Goal: Information Seeking & Learning: Learn about a topic

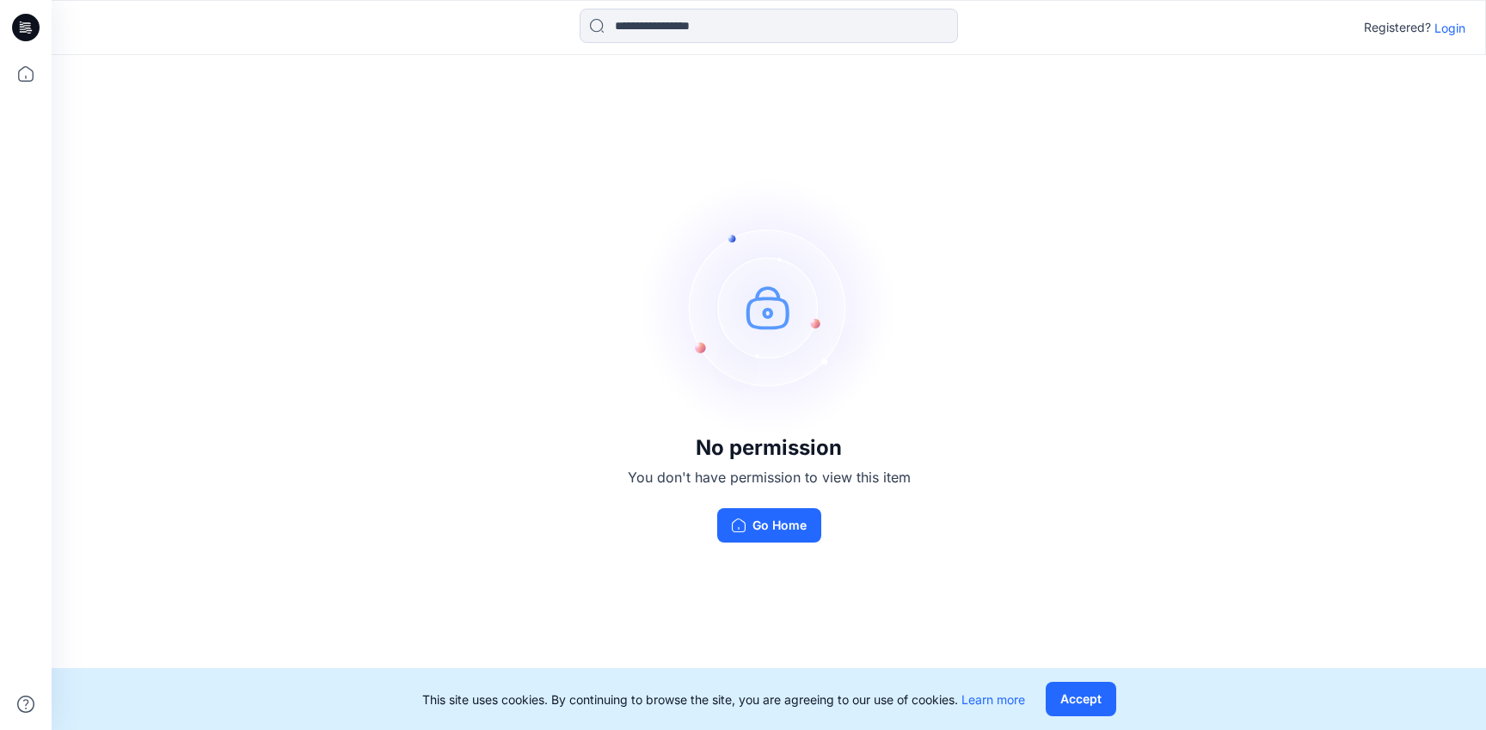
click at [1456, 32] on p "Login" at bounding box center [1449, 28] width 31 height 18
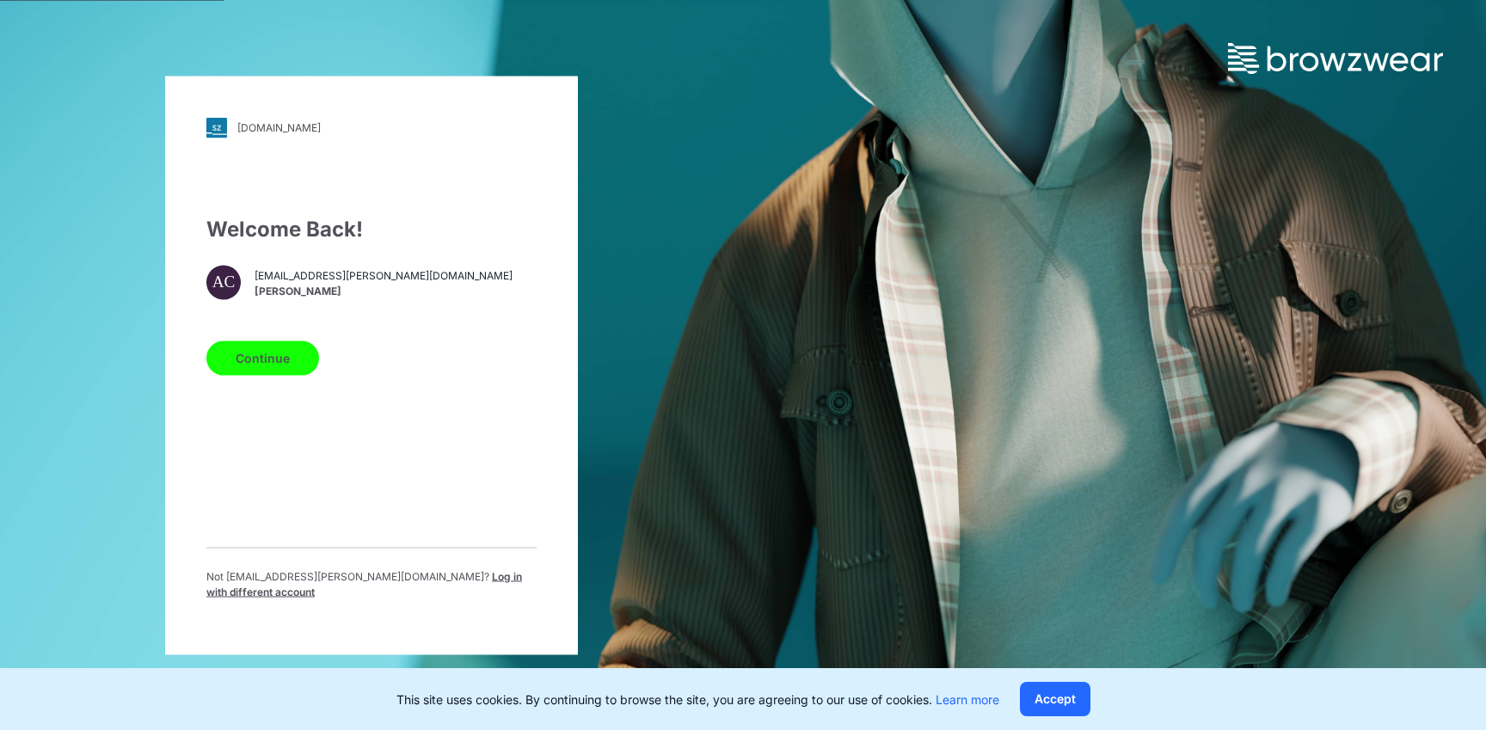
click at [261, 351] on button "Continue" at bounding box center [262, 357] width 113 height 34
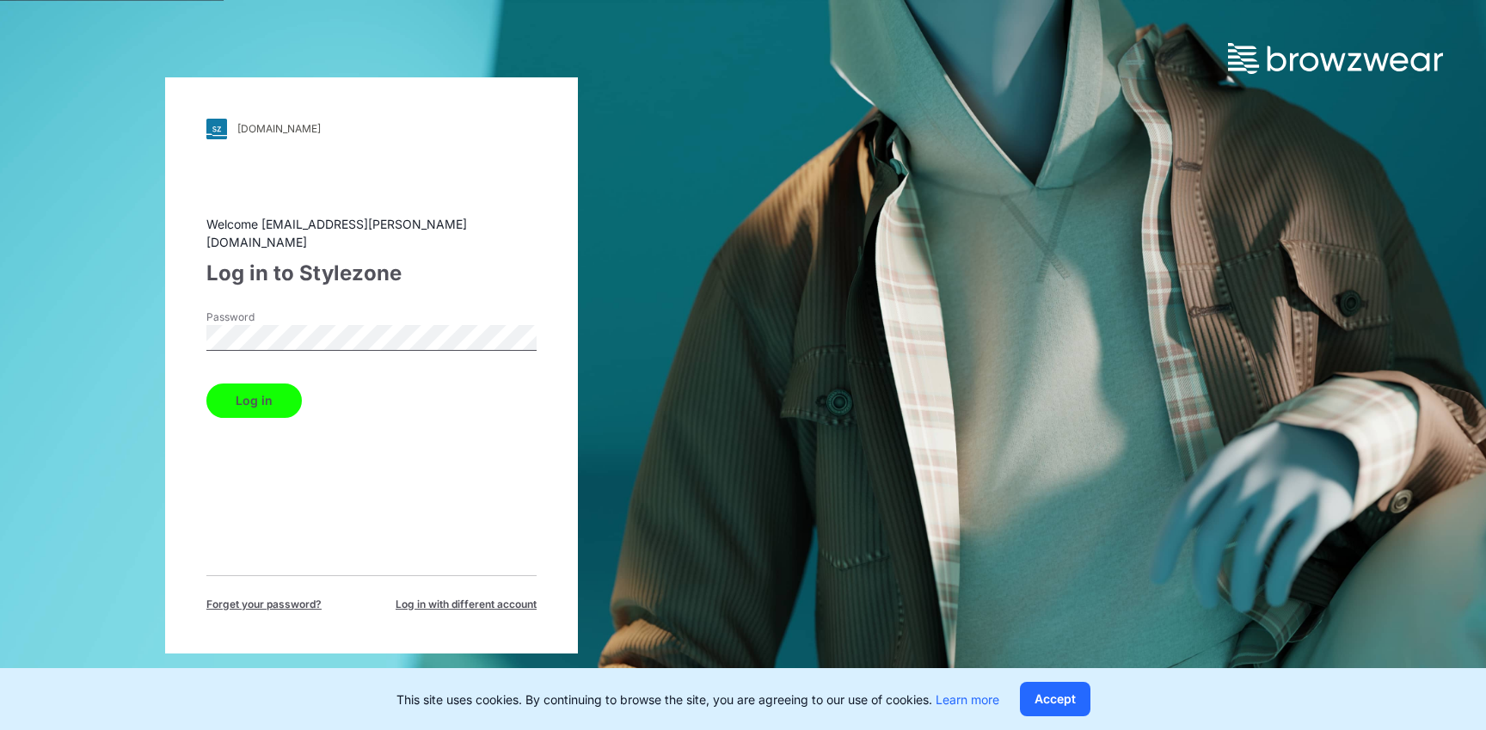
click at [265, 387] on button "Log in" at bounding box center [253, 400] width 95 height 34
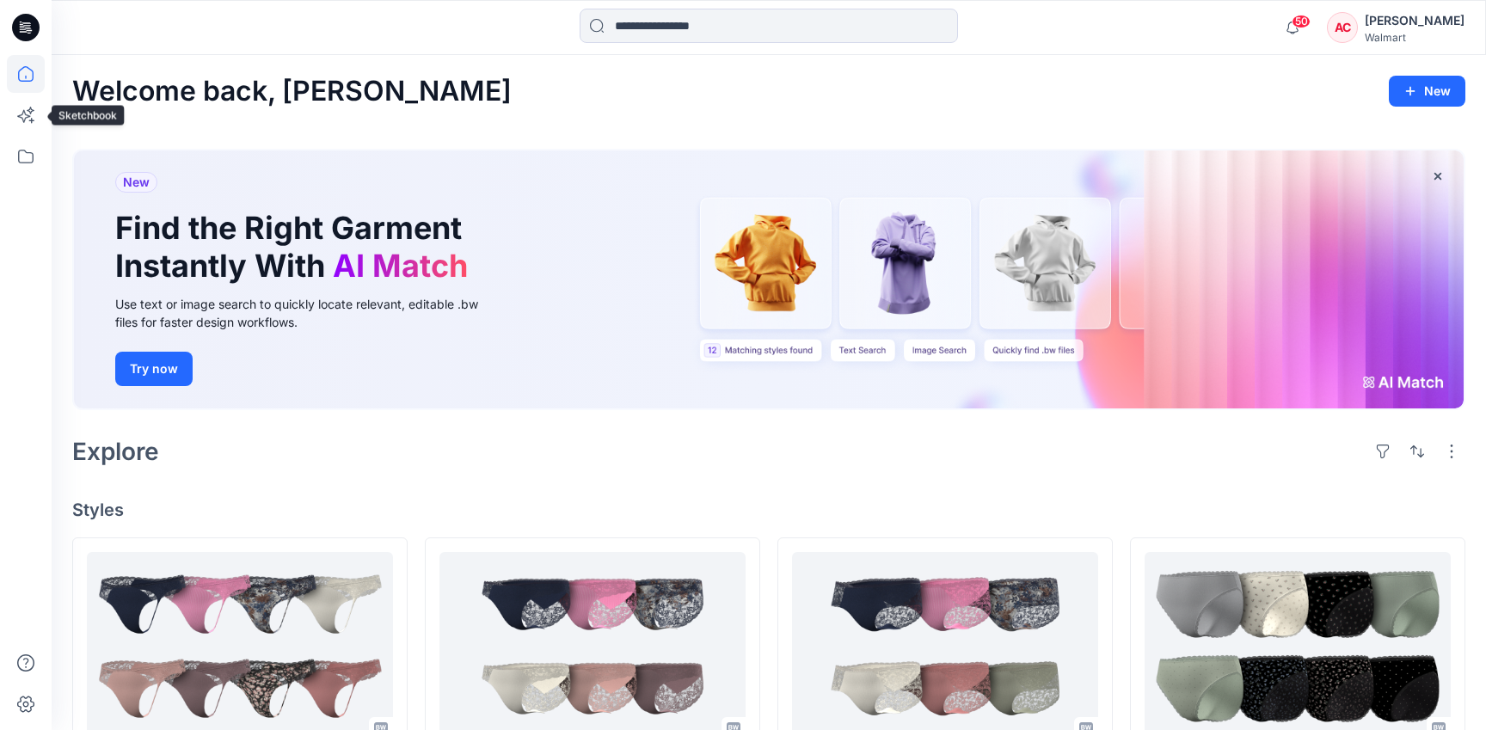
click at [24, 136] on div at bounding box center [26, 392] width 38 height 675
click at [24, 148] on icon at bounding box center [26, 157] width 38 height 38
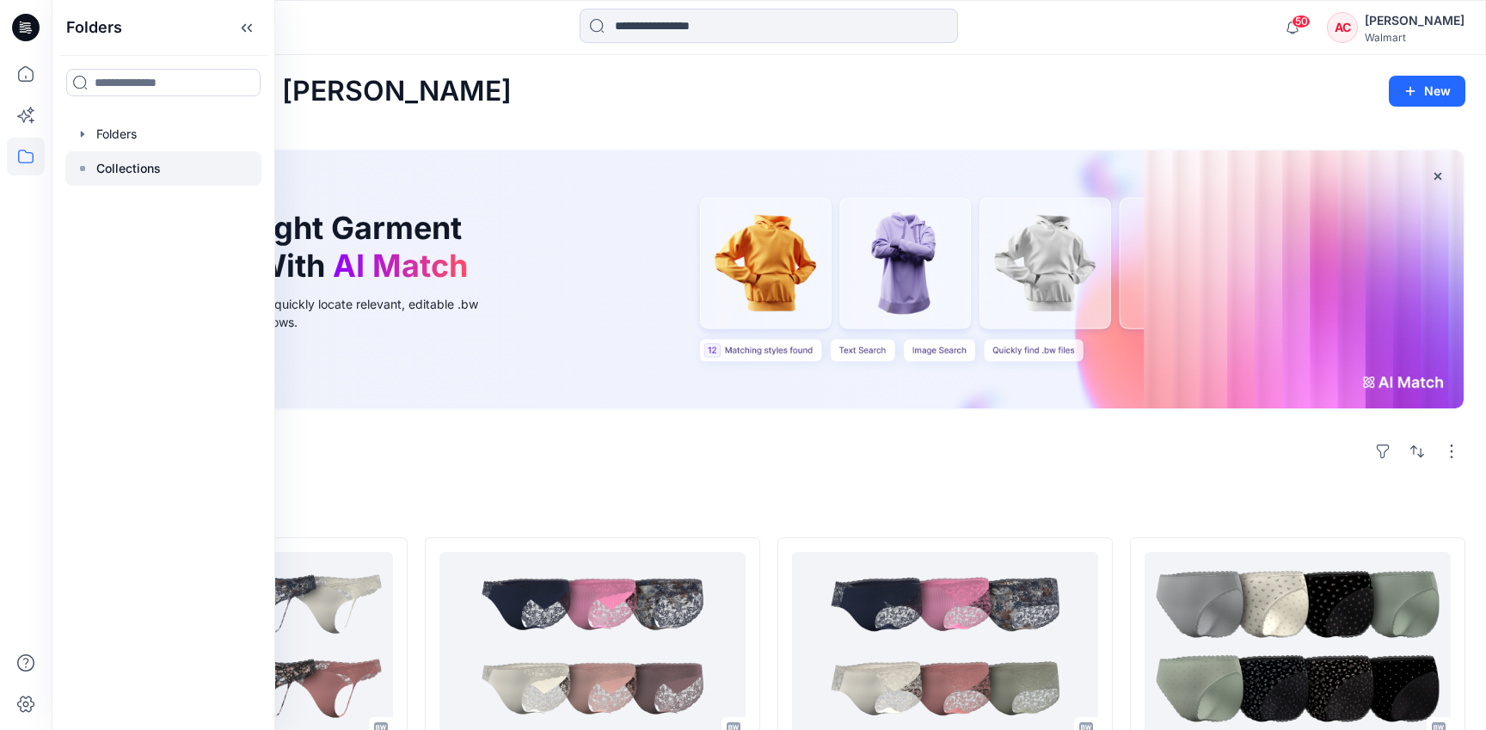
click at [124, 162] on p "Collections" at bounding box center [128, 168] width 64 height 21
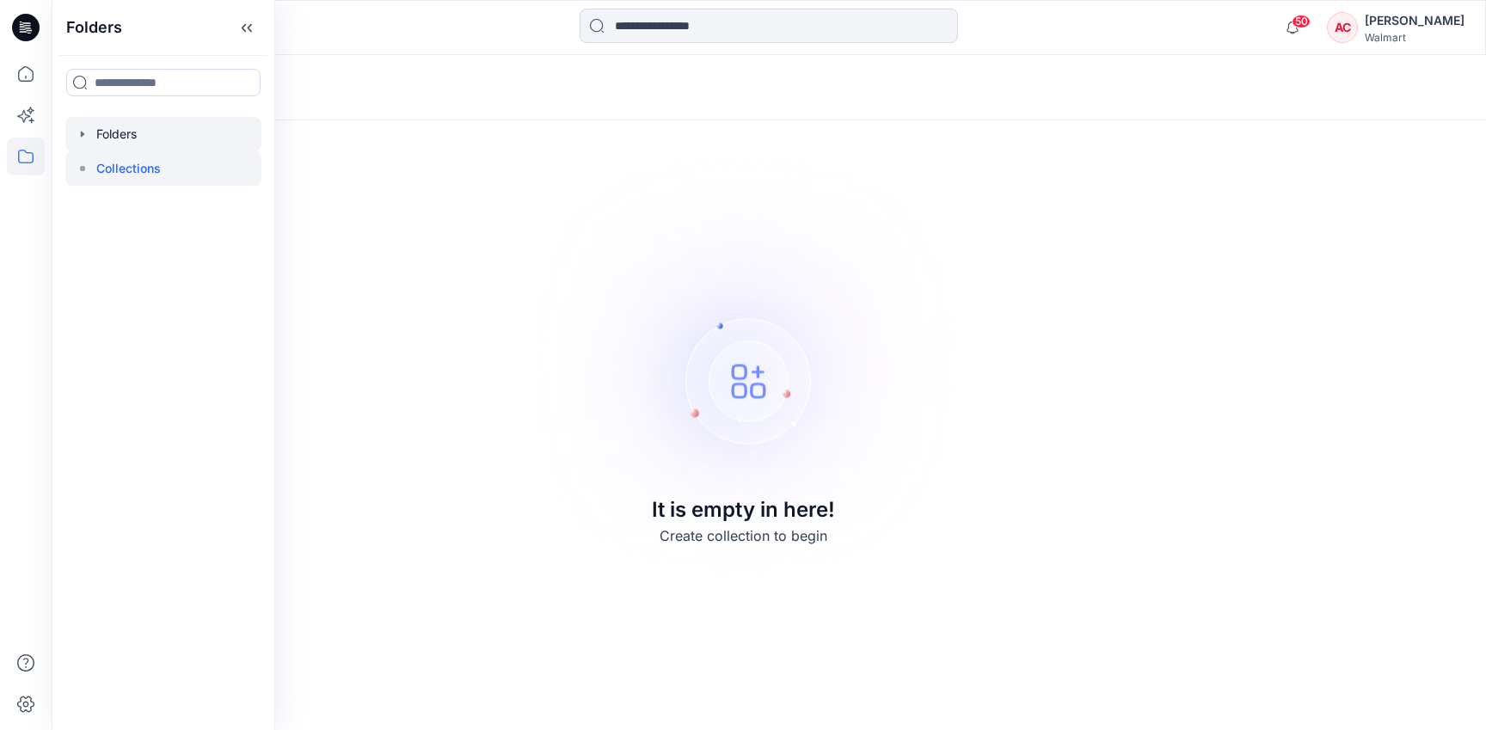
click at [134, 126] on div at bounding box center [163, 134] width 196 height 34
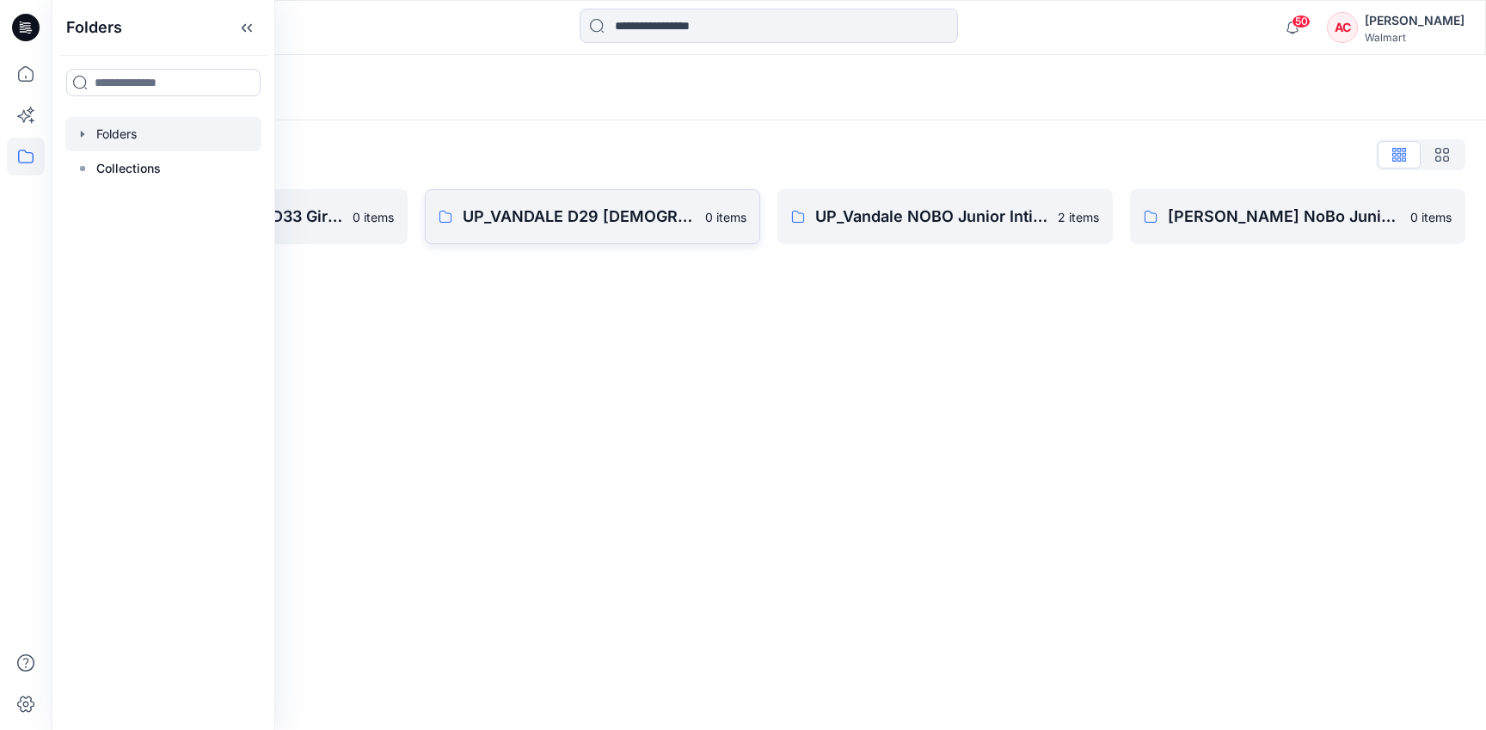
click at [597, 230] on link "UP_VANDALE D29 [DEMOGRAPHIC_DATA] Intimates - Joyspun 0 items" at bounding box center [592, 216] width 335 height 55
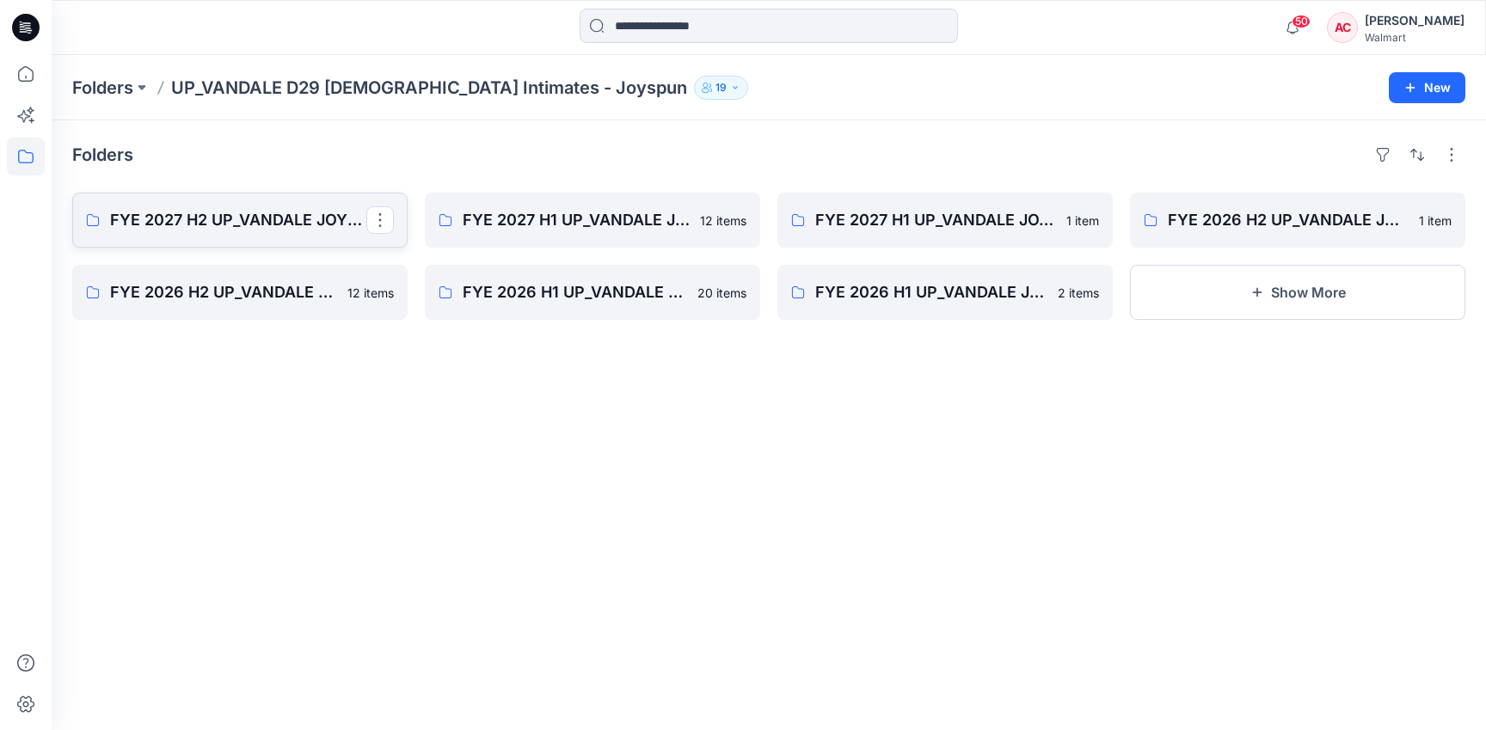
click at [272, 233] on link "FYE 2027 H2 UP_VANDALE JOYSPUN PANTIES" at bounding box center [239, 220] width 335 height 55
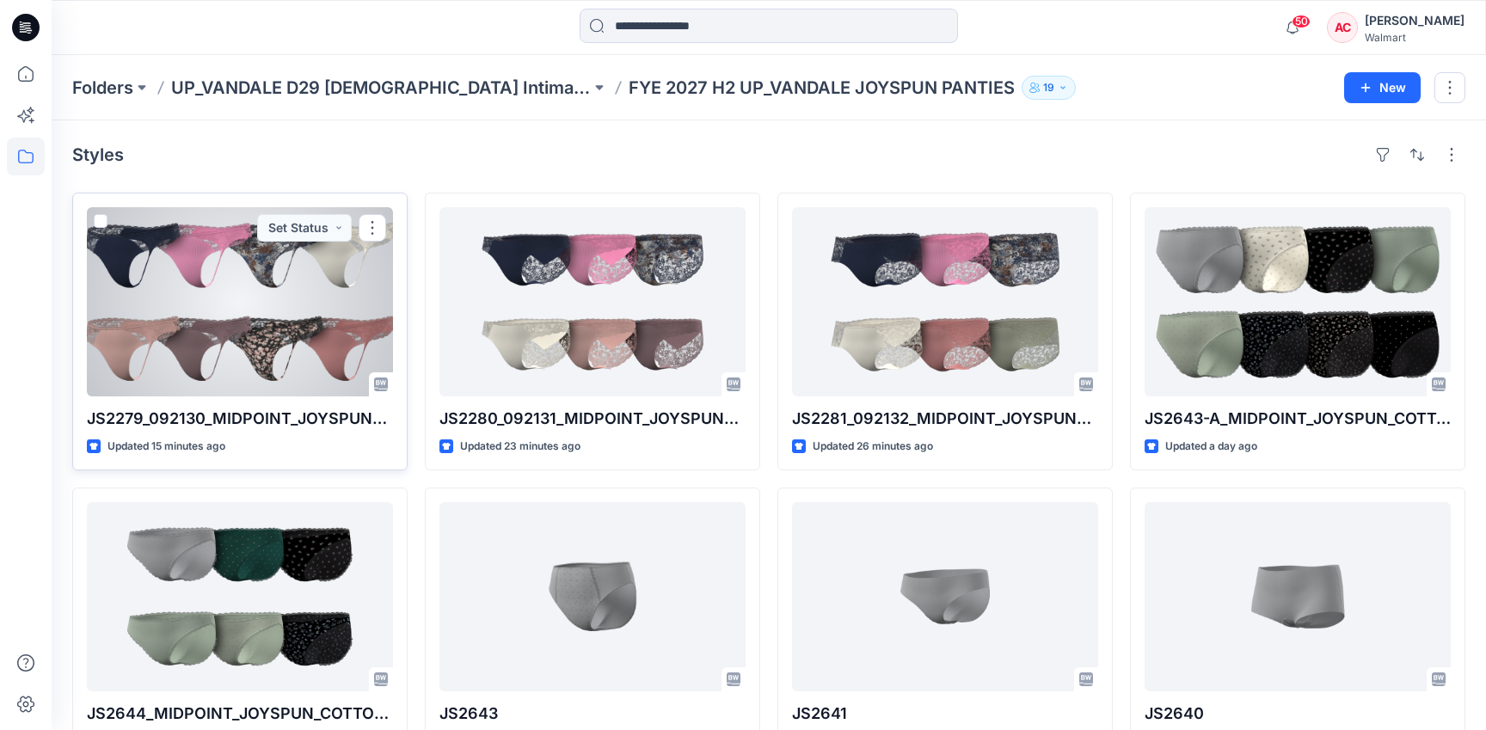
click at [219, 303] on div at bounding box center [240, 301] width 306 height 189
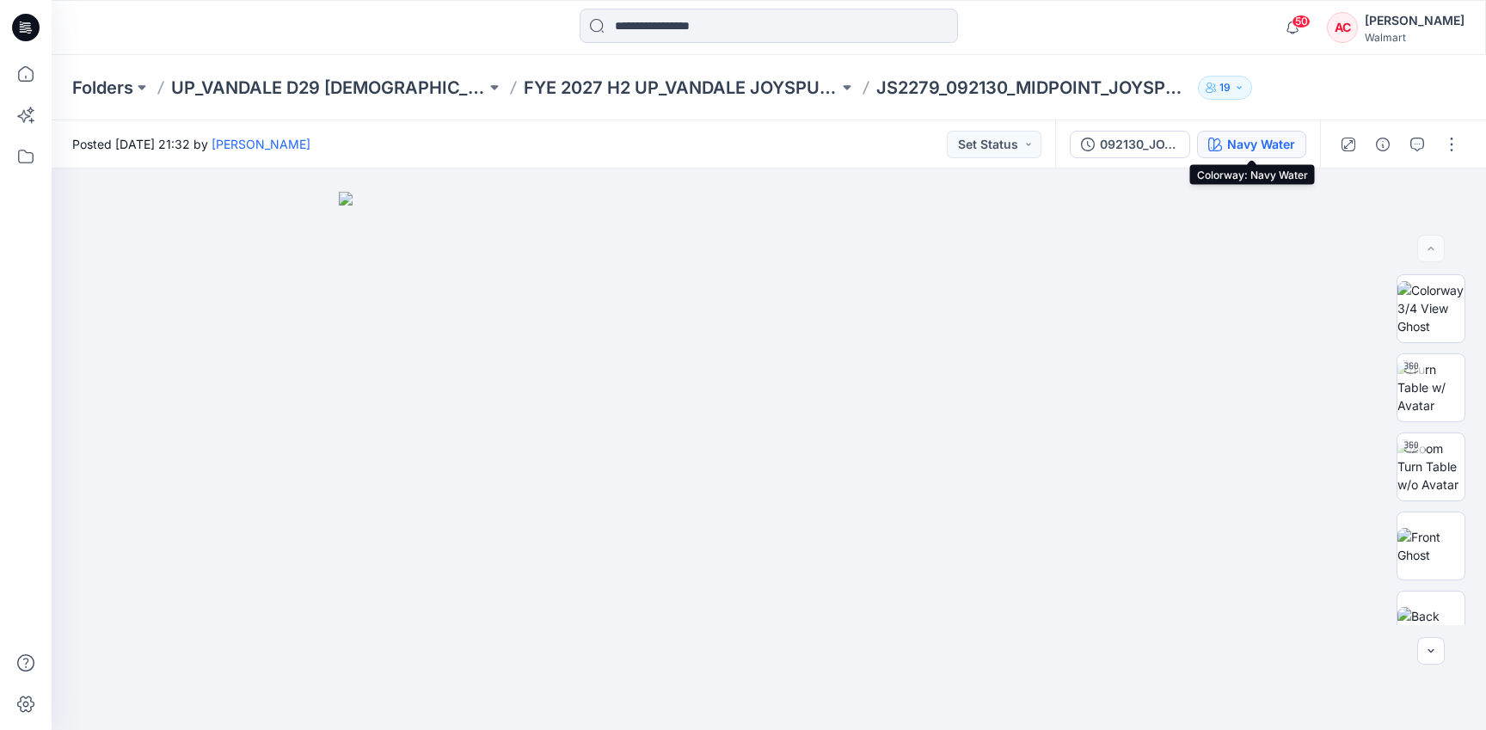
click at [1236, 144] on div "Navy Water" at bounding box center [1261, 144] width 68 height 19
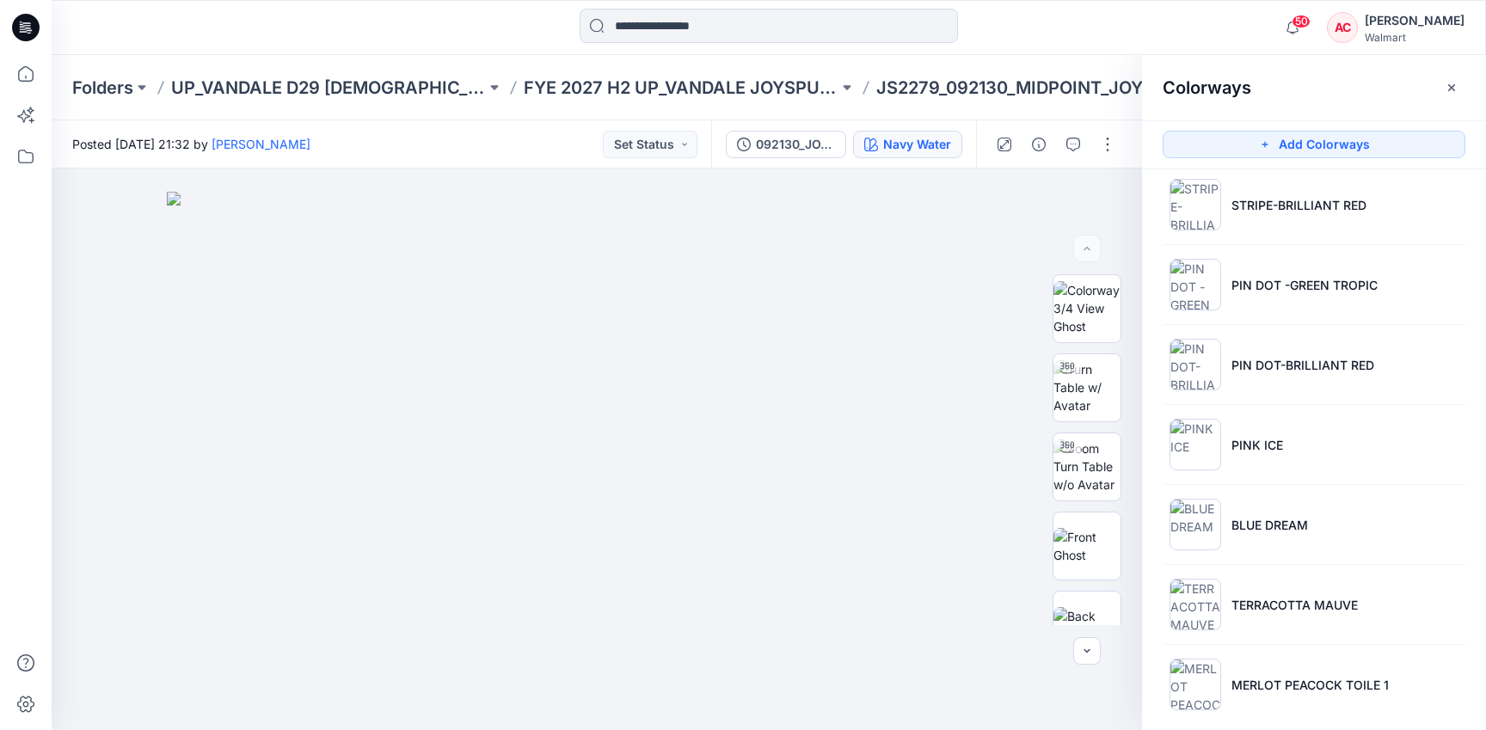
scroll to position [2751, 0]
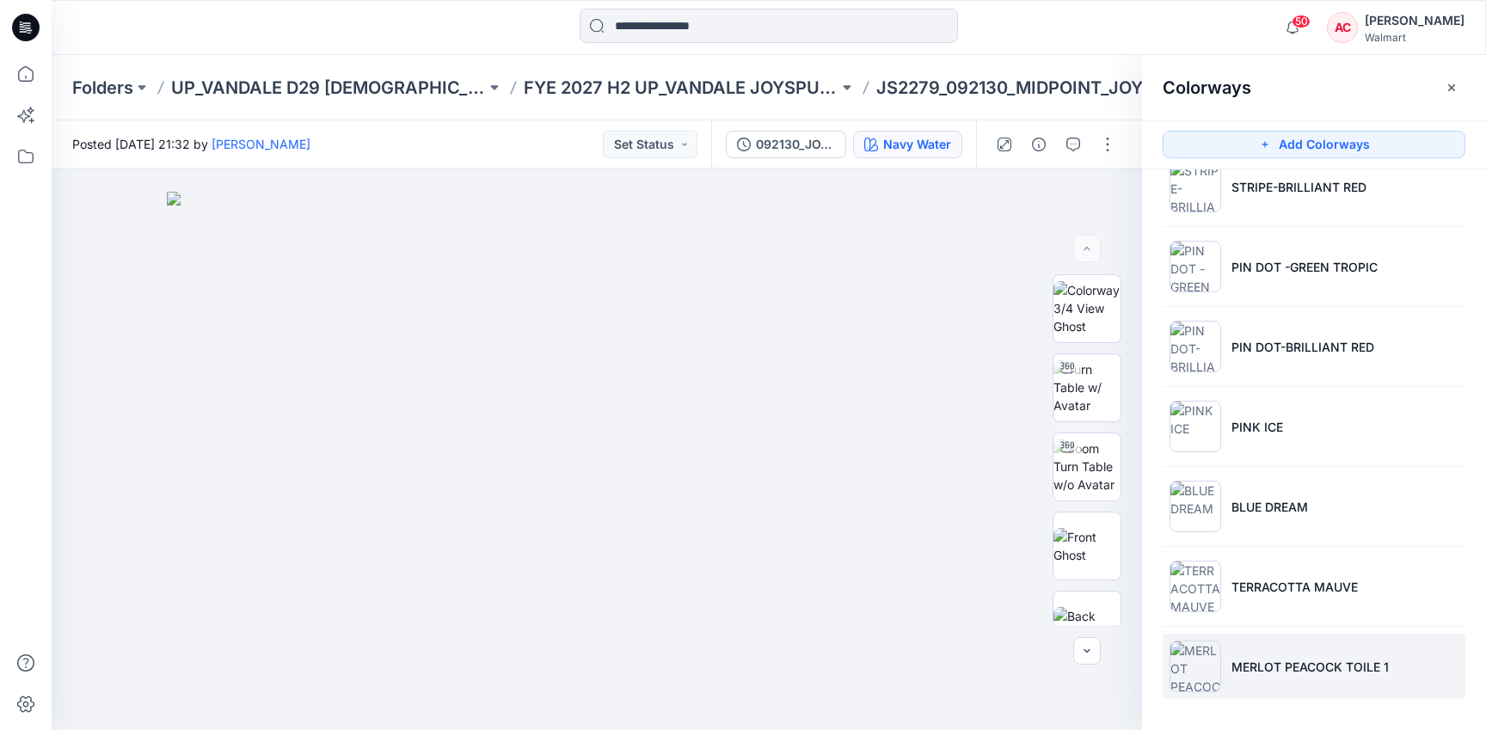
click at [1334, 677] on li "MERLOT PEACOCK TOILE 1" at bounding box center [1313, 666] width 303 height 65
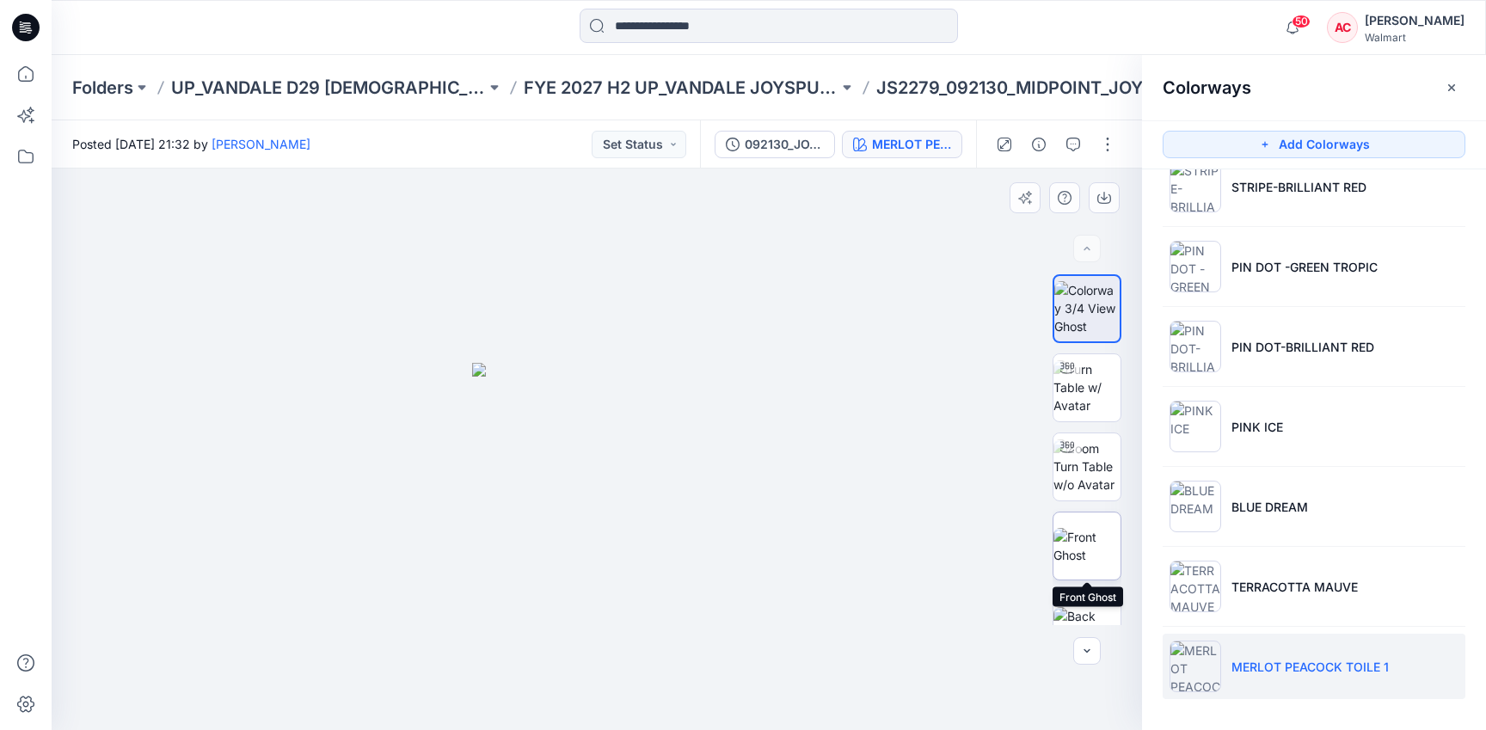
click at [1083, 544] on img at bounding box center [1086, 546] width 67 height 36
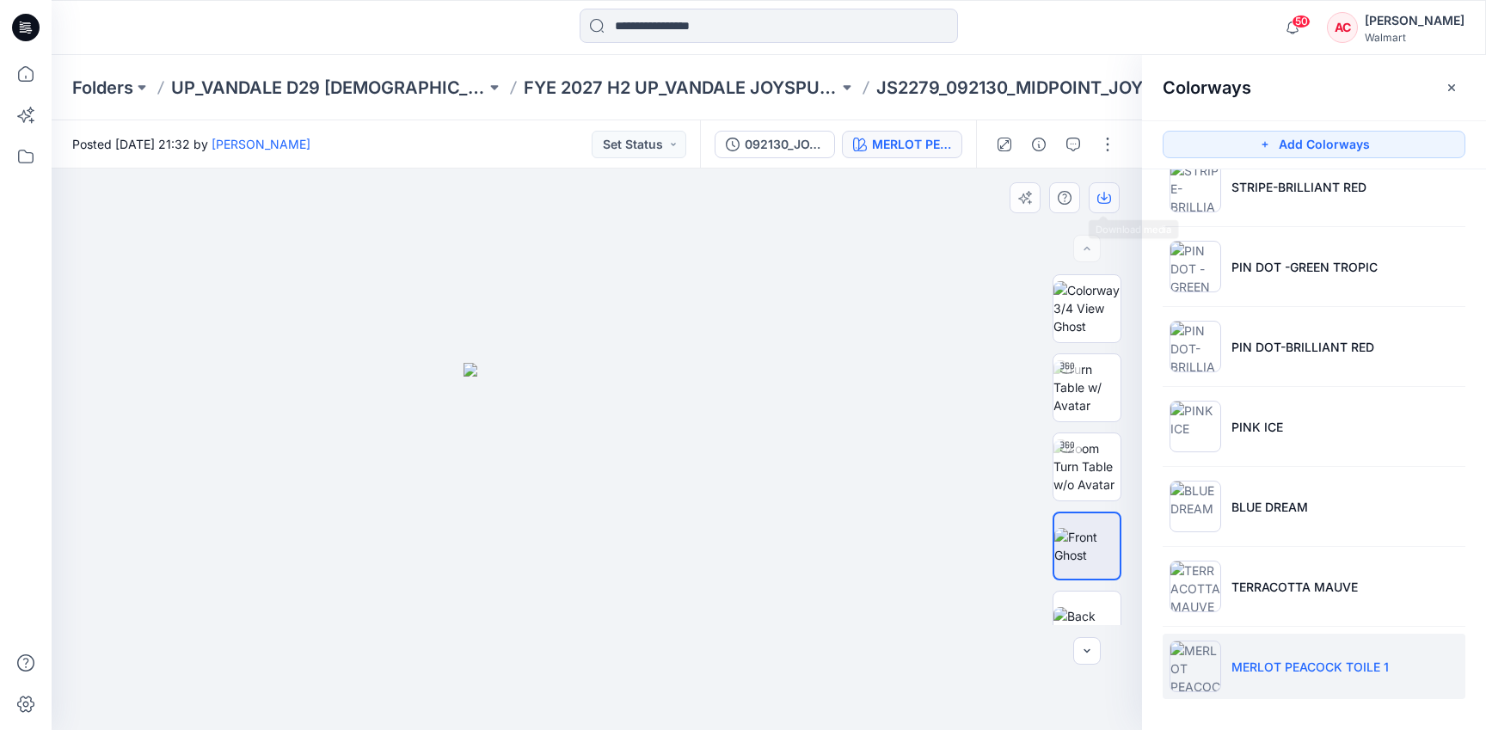
click at [1107, 199] on icon "button" at bounding box center [1104, 198] width 14 height 14
click at [682, 76] on p "FYE 2027 H2 UP_VANDALE JOYSPUN PANTIES" at bounding box center [681, 88] width 315 height 24
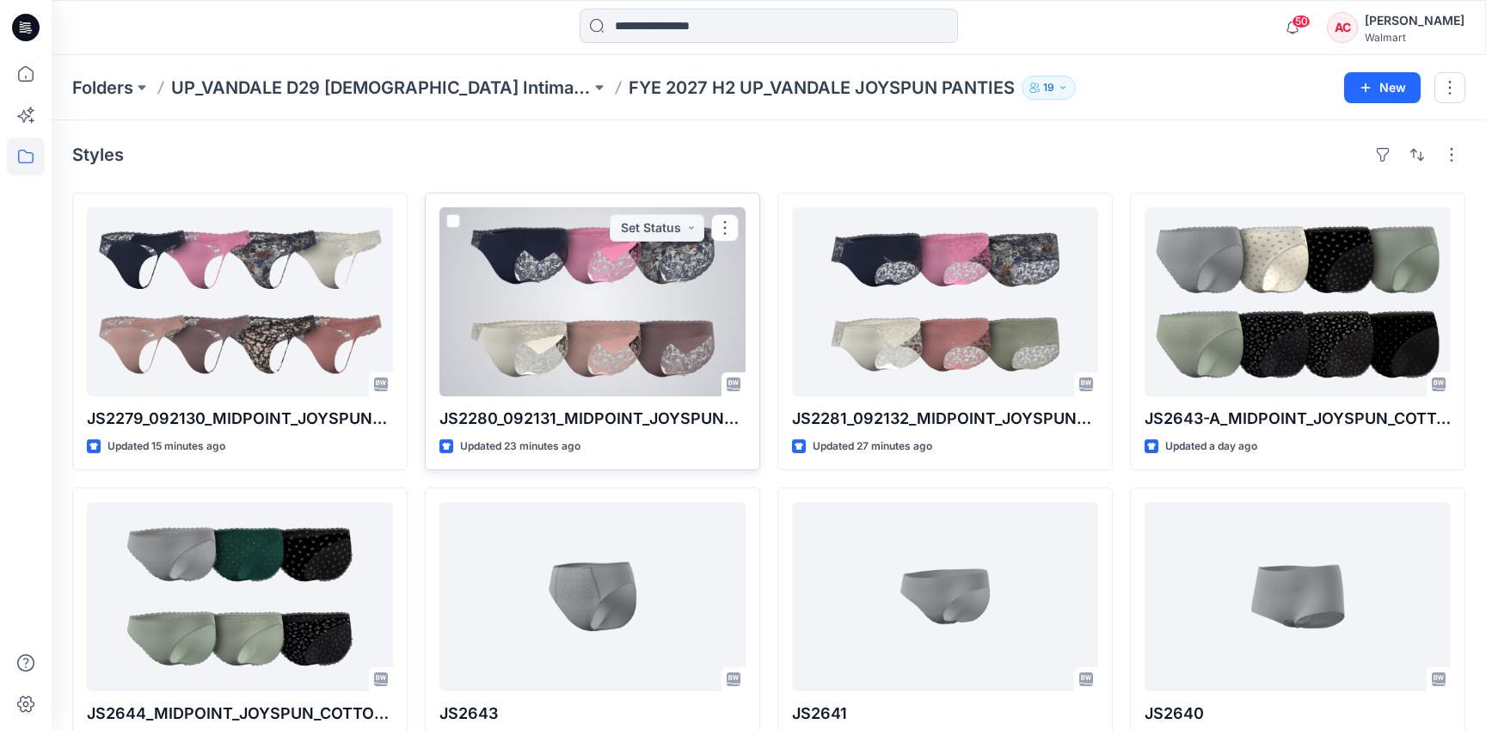
click at [553, 333] on div at bounding box center [592, 301] width 306 height 189
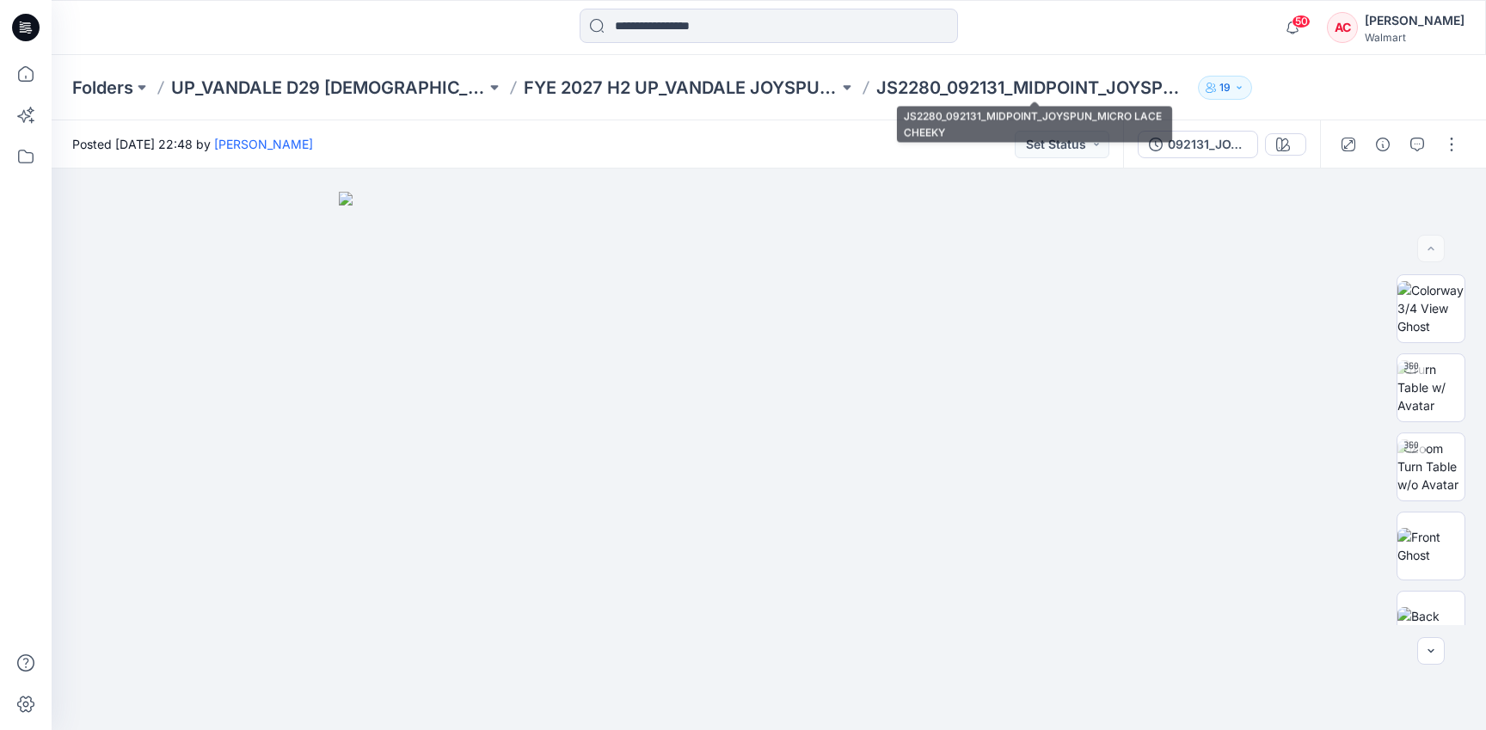
click at [1100, 89] on p "JS2280_092131_MIDPOINT_JOYSPUN_MICRO LACE CHEEKY" at bounding box center [1033, 88] width 315 height 24
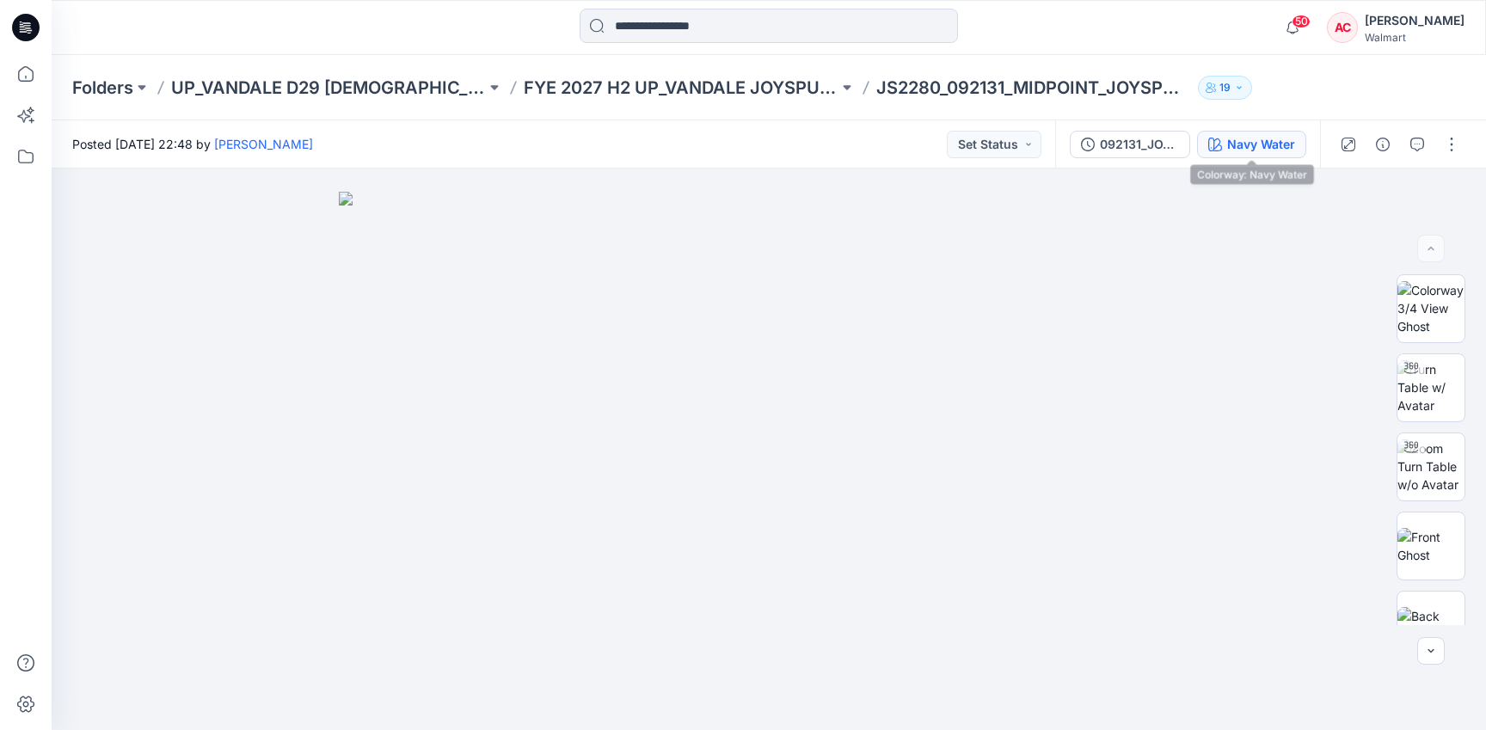
click at [1264, 139] on div "Navy Water" at bounding box center [1261, 144] width 68 height 19
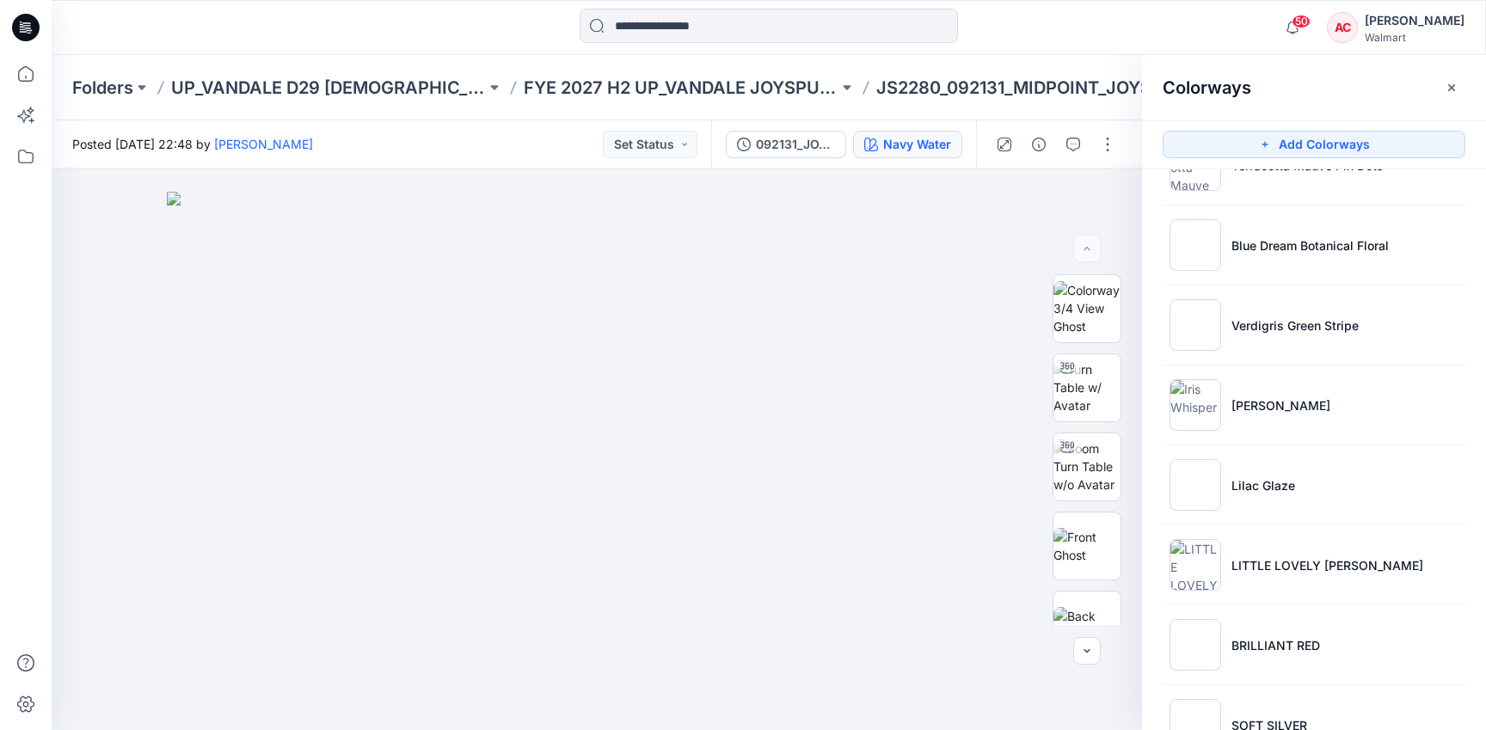
scroll to position [2751, 0]
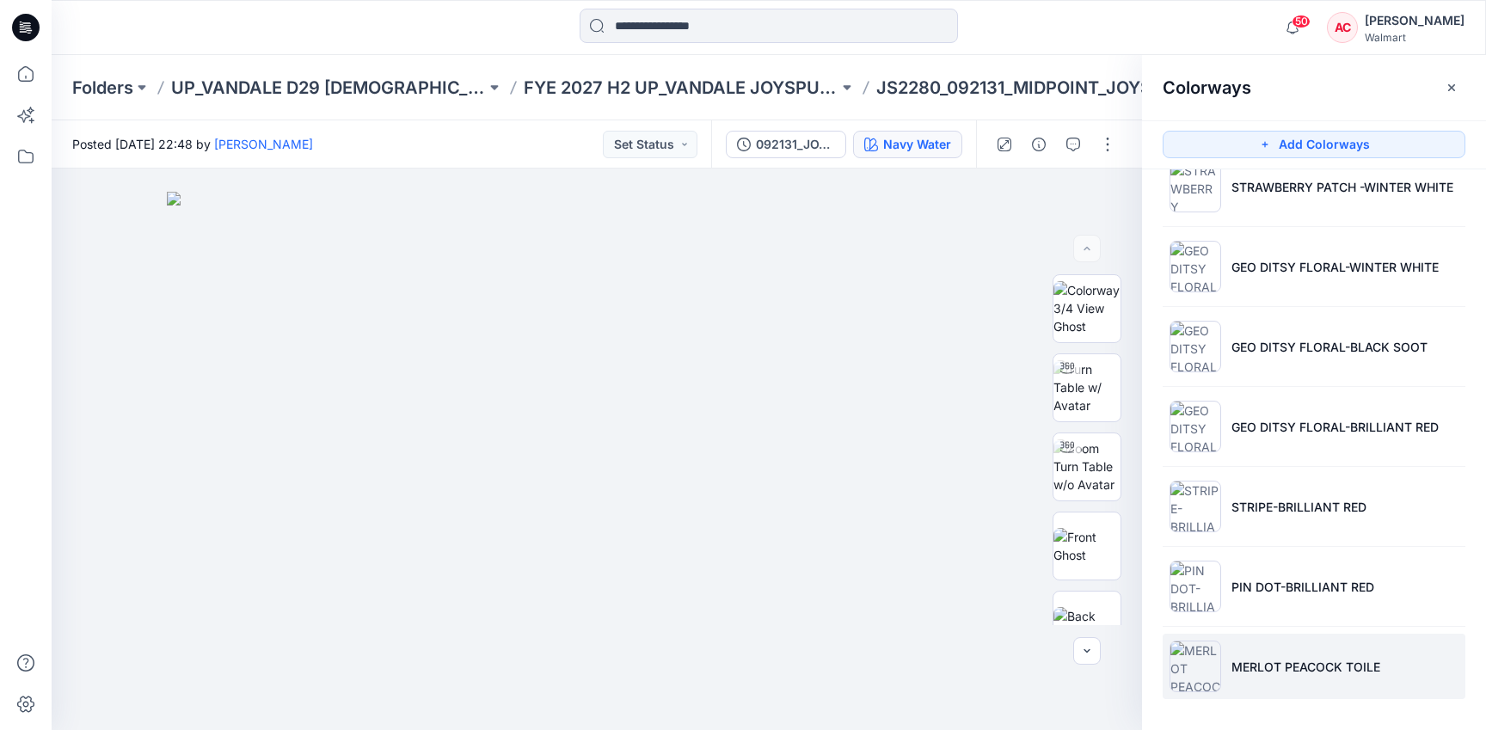
click at [1330, 666] on p "MERLOT PEACOCK TOILE" at bounding box center [1305, 667] width 149 height 18
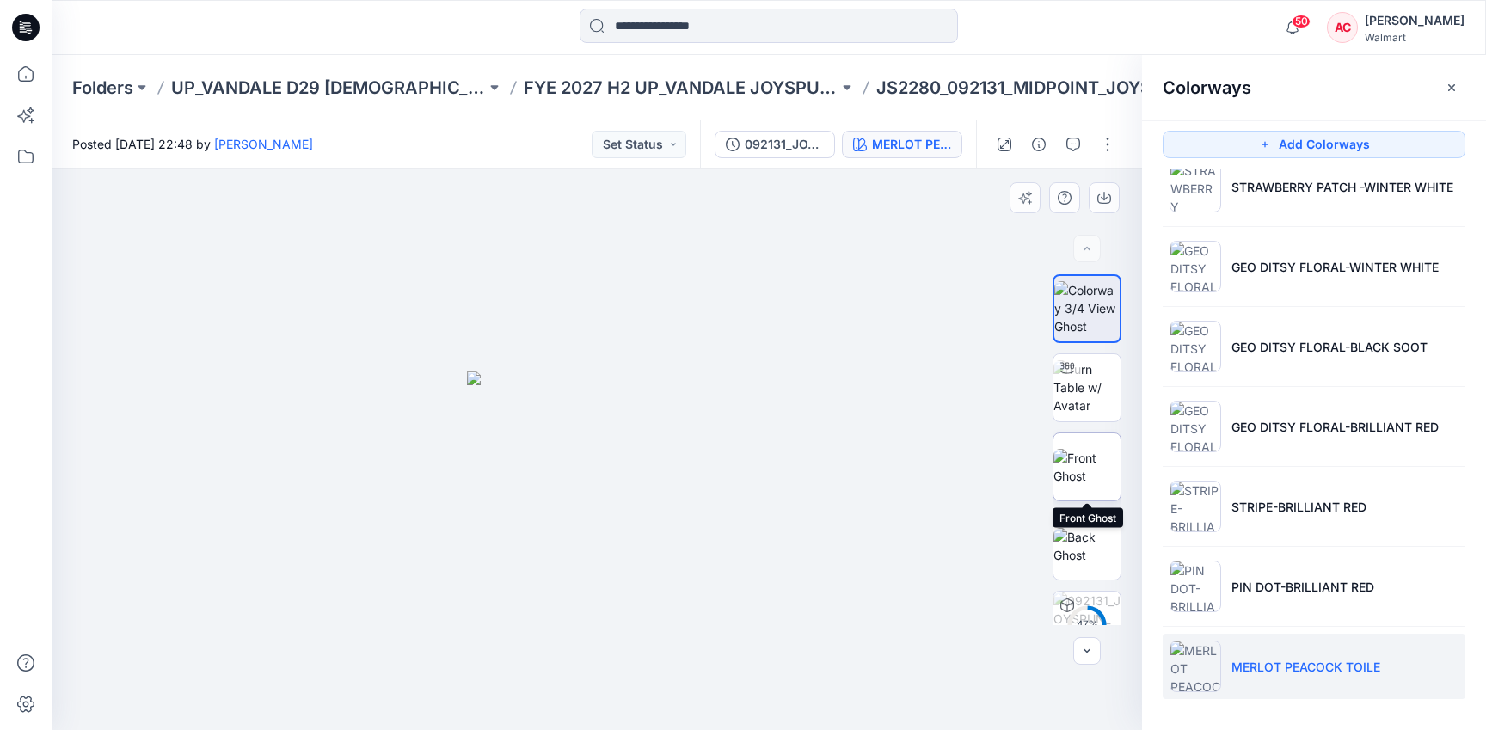
click at [1102, 469] on img at bounding box center [1086, 467] width 67 height 36
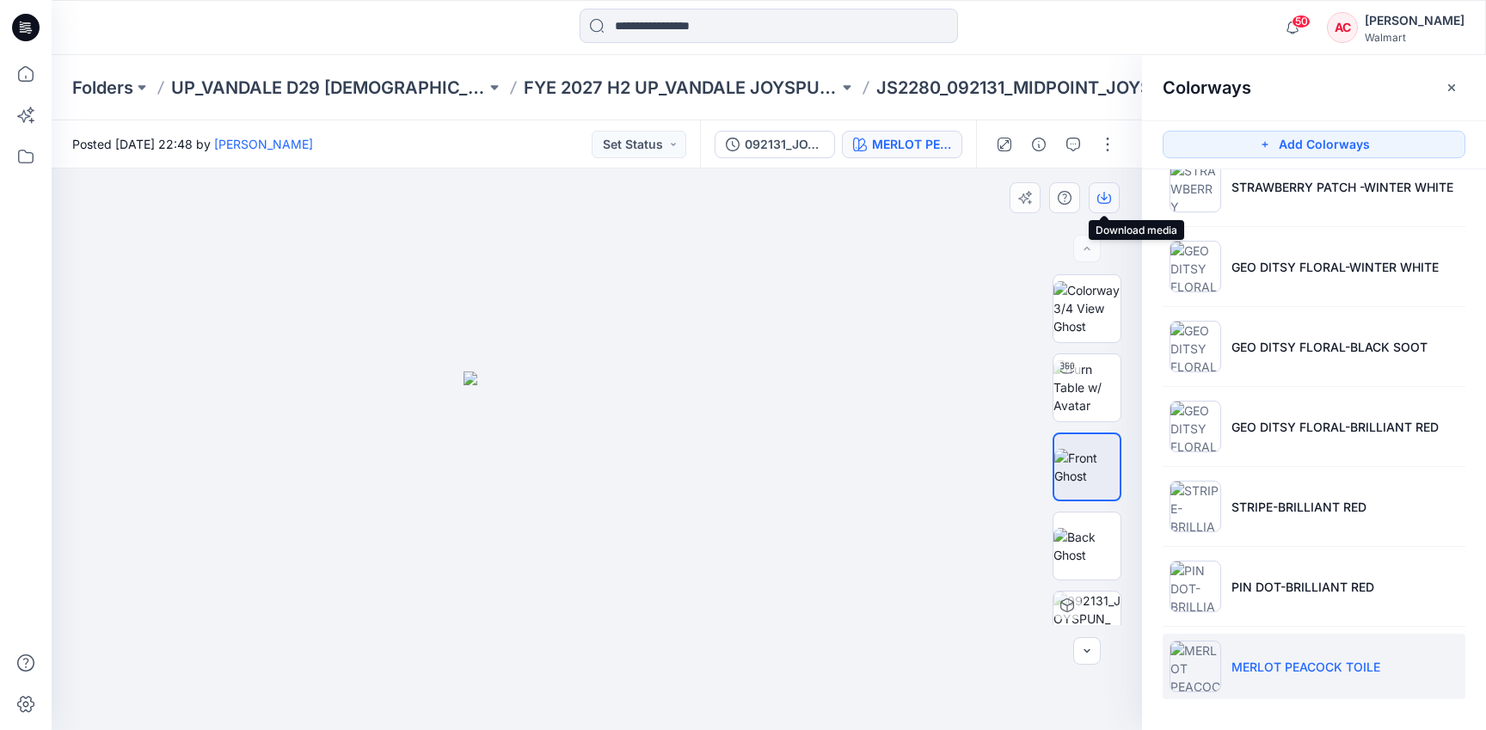
click at [1104, 191] on icon "button" at bounding box center [1104, 198] width 14 height 14
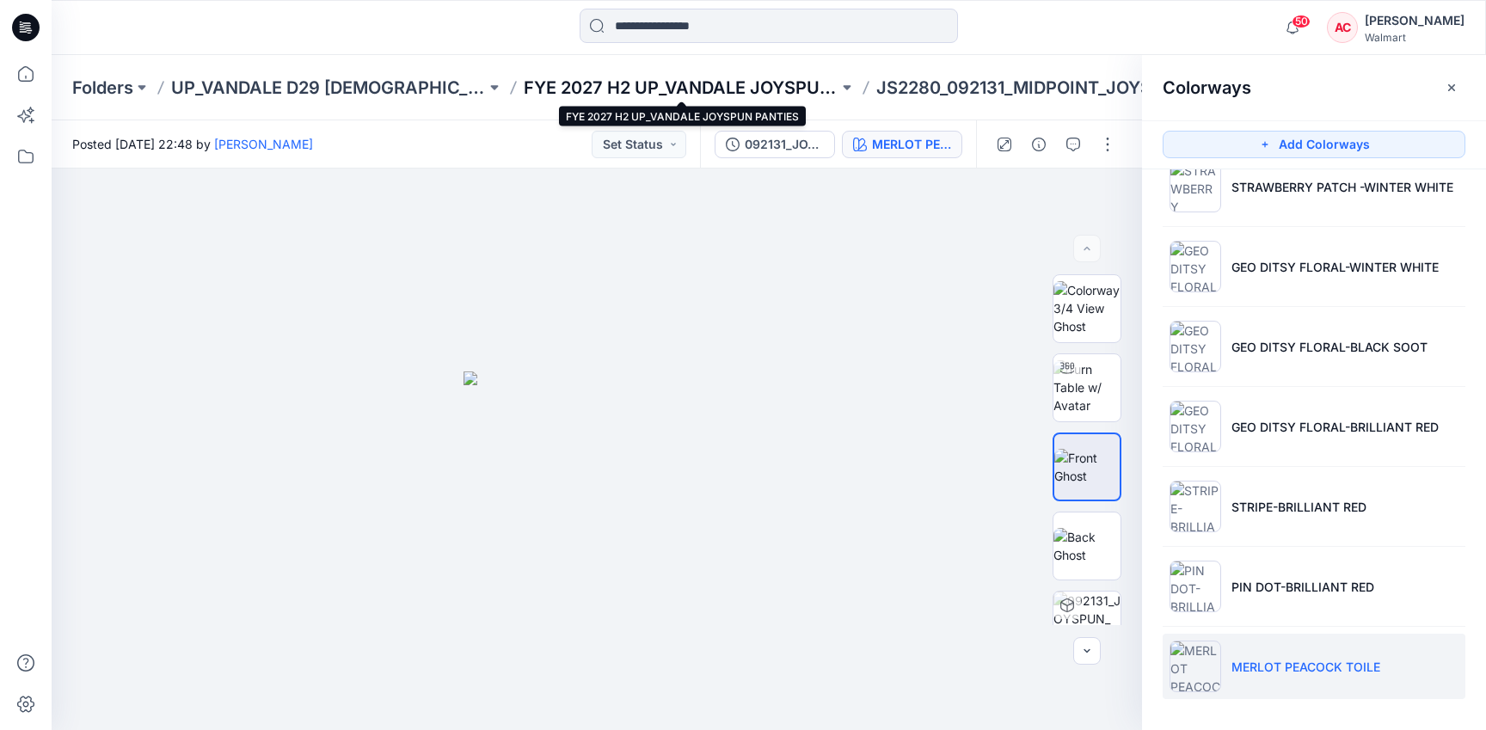
click at [702, 97] on p "FYE 2027 H2 UP_VANDALE JOYSPUN PANTIES" at bounding box center [681, 88] width 315 height 24
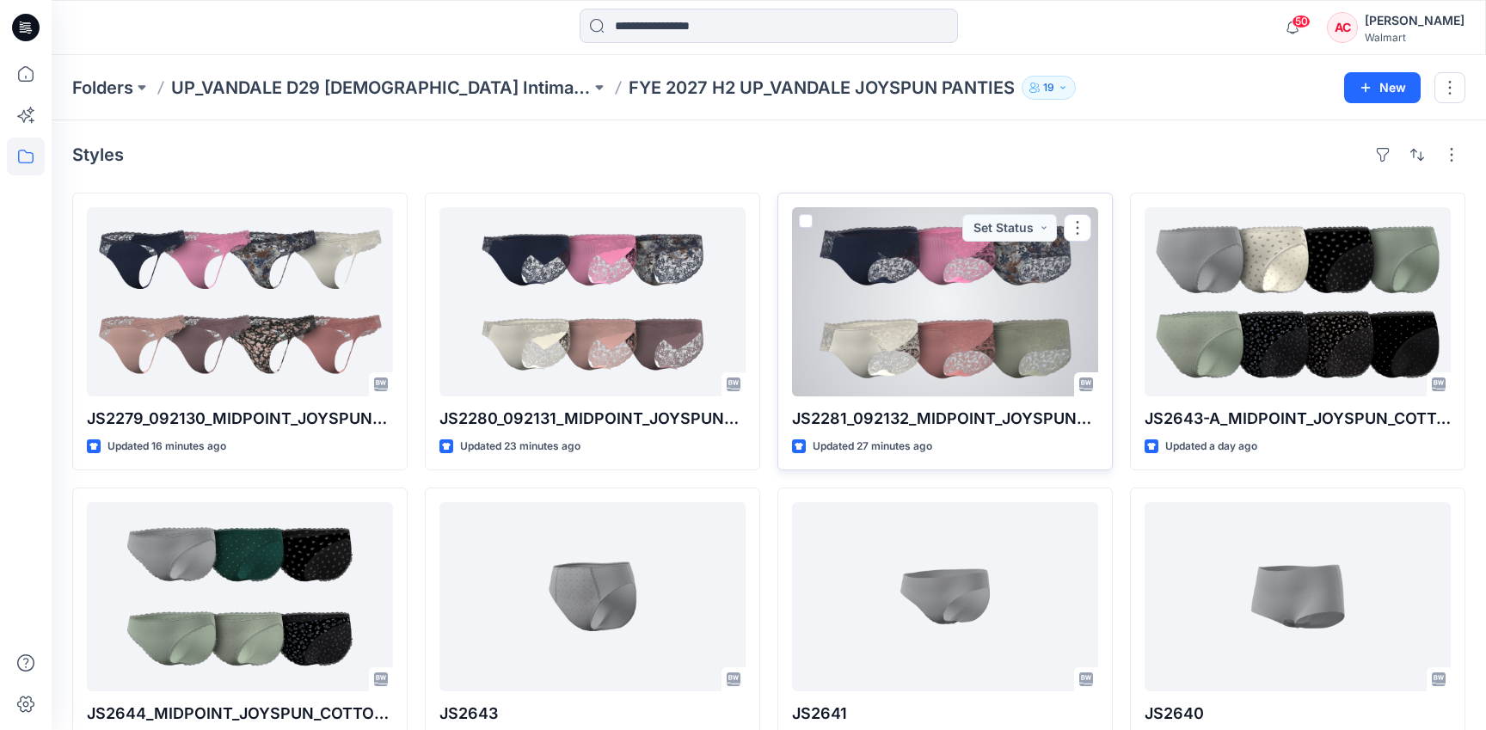
click at [937, 330] on div at bounding box center [945, 301] width 306 height 189
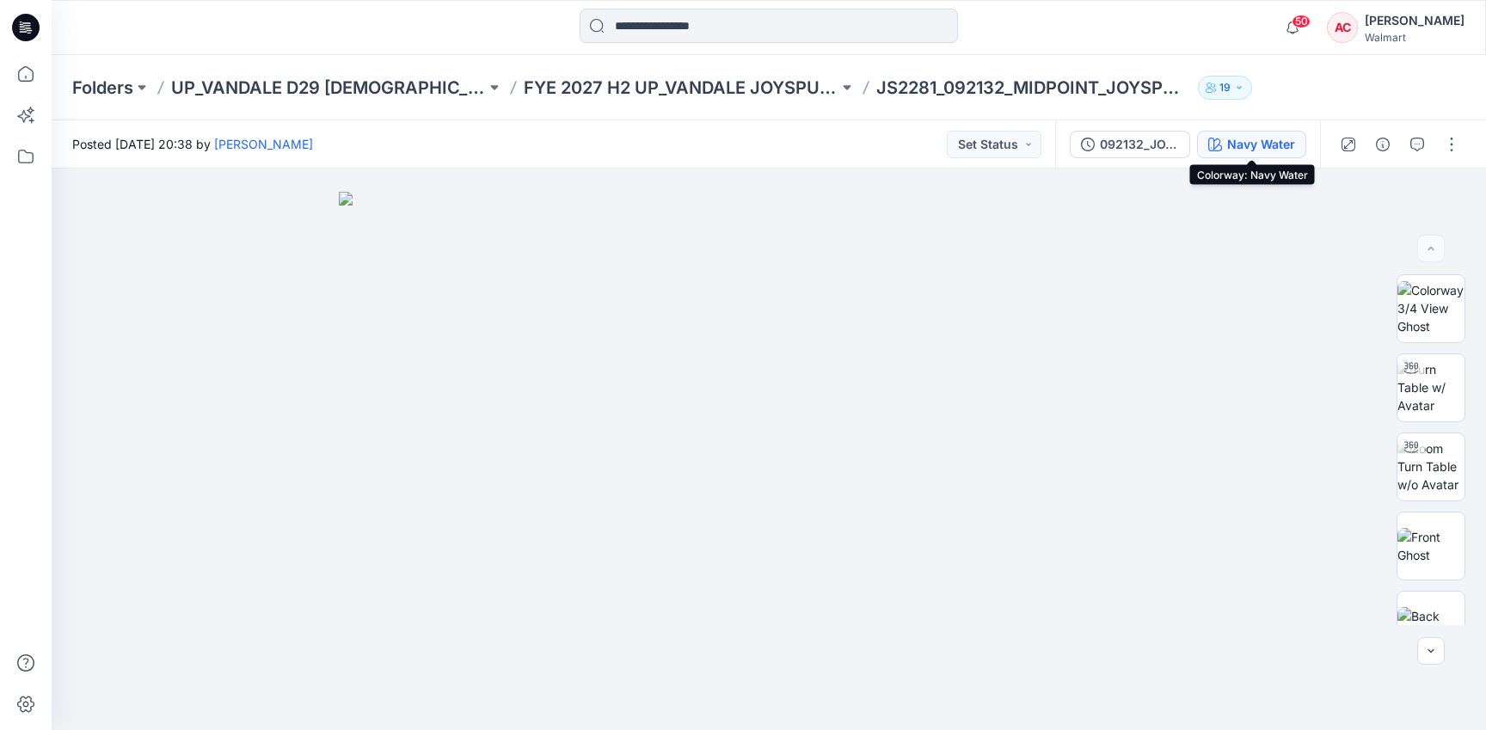
click at [1282, 143] on div "Navy Water" at bounding box center [1261, 144] width 68 height 19
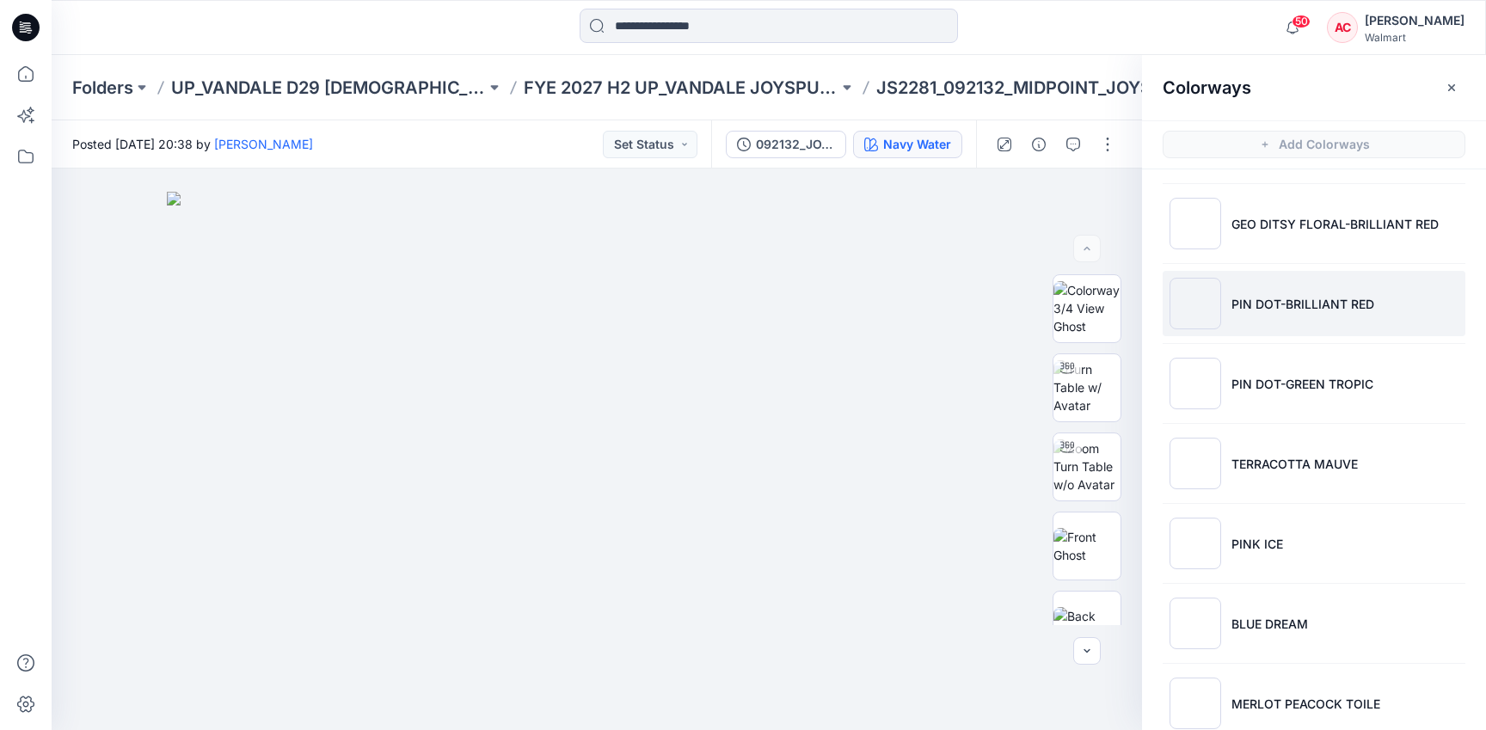
scroll to position [2751, 0]
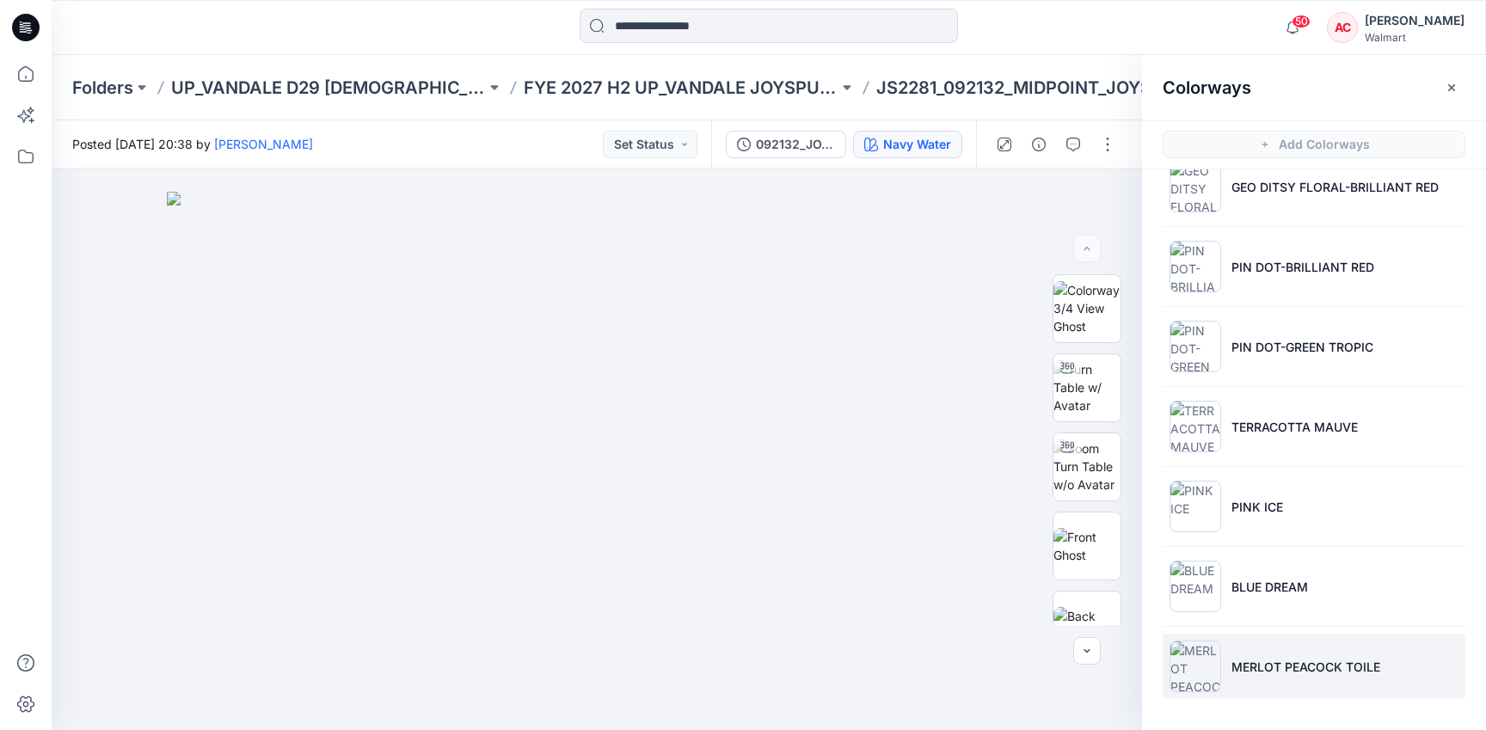
click at [1294, 685] on li "MERLOT PEACOCK TOILE" at bounding box center [1313, 666] width 303 height 65
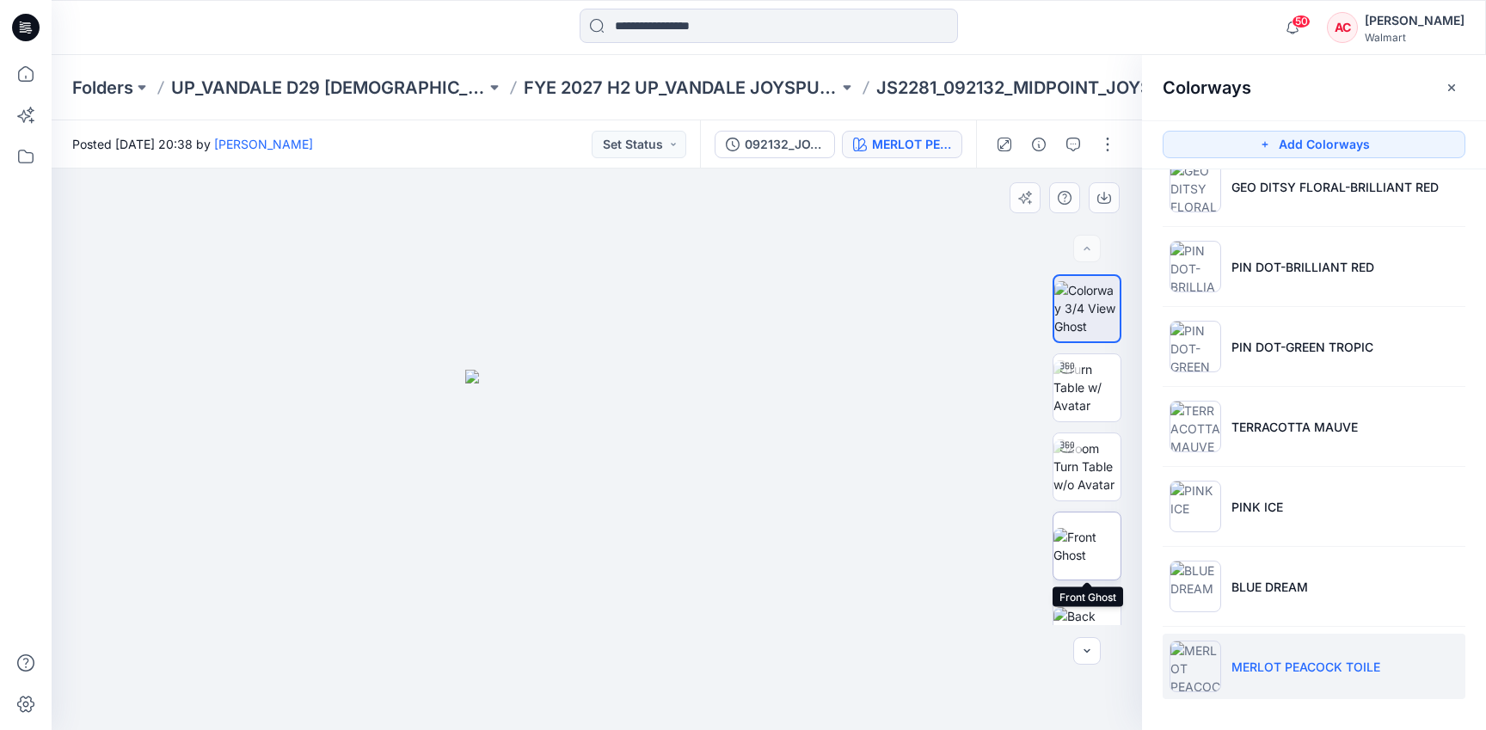
click at [1082, 544] on img at bounding box center [1086, 546] width 67 height 36
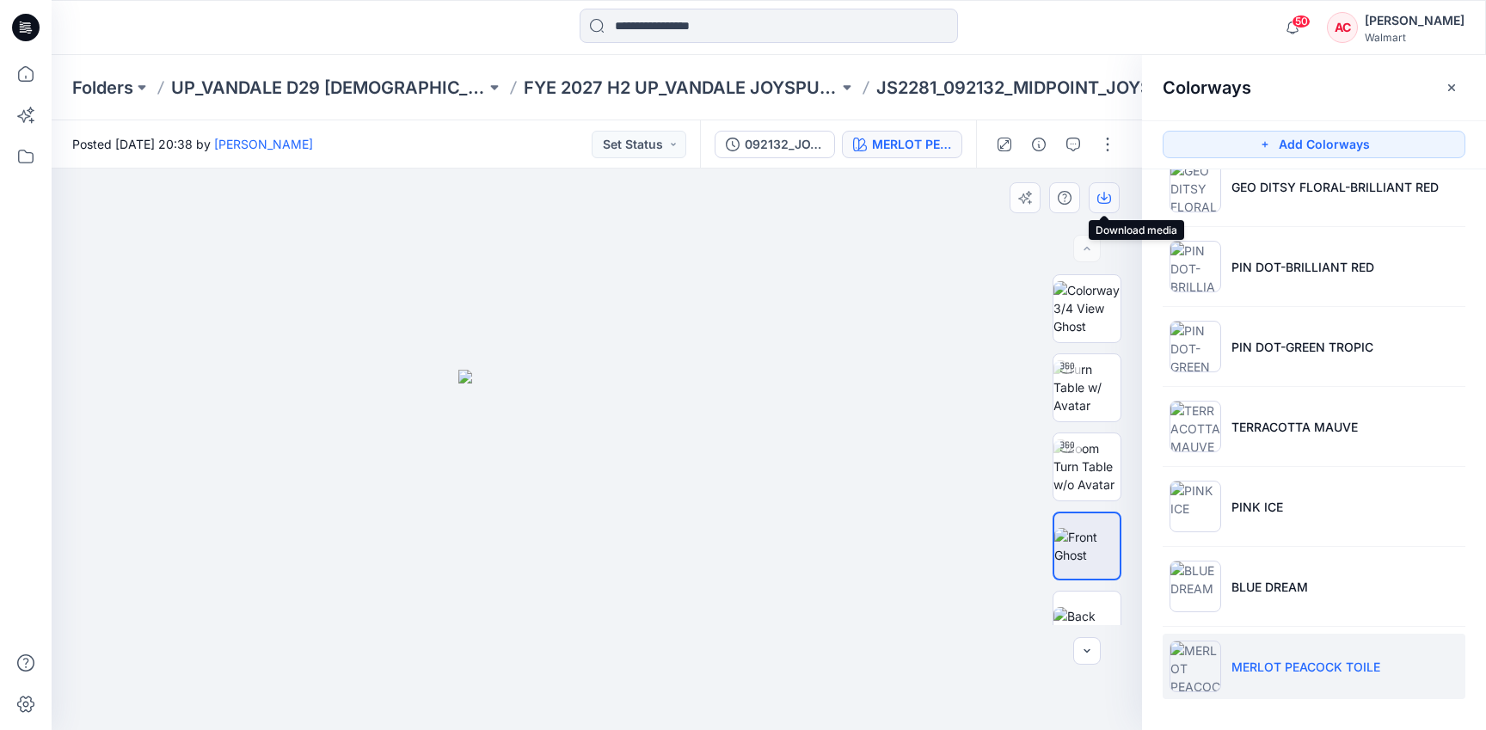
click at [1106, 199] on icon "button" at bounding box center [1104, 198] width 14 height 14
